Goal: Complete application form

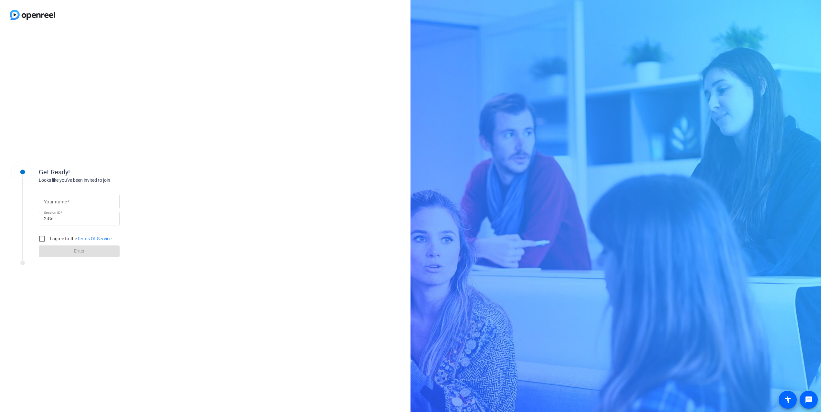
click at [103, 202] on input "Your name" at bounding box center [79, 202] width 71 height 8
type input "Ina Poecher"
click at [62, 204] on mat-label "Your name" at bounding box center [55, 201] width 23 height 5
click at [62, 204] on input "Your name" at bounding box center [79, 202] width 71 height 8
type input "I"
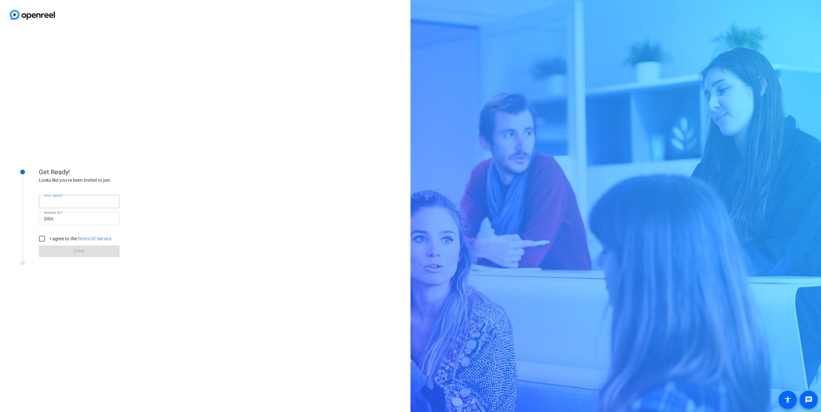
click at [83, 200] on input "Your name" at bounding box center [79, 202] width 71 height 8
type input "Ina Poecher"
click at [86, 248] on form "Your name Ina Poecher Session ID 2iGs I agree to the Terms Of Service Enter" at bounding box center [79, 224] width 81 height 66
